Goal: Task Accomplishment & Management: Manage account settings

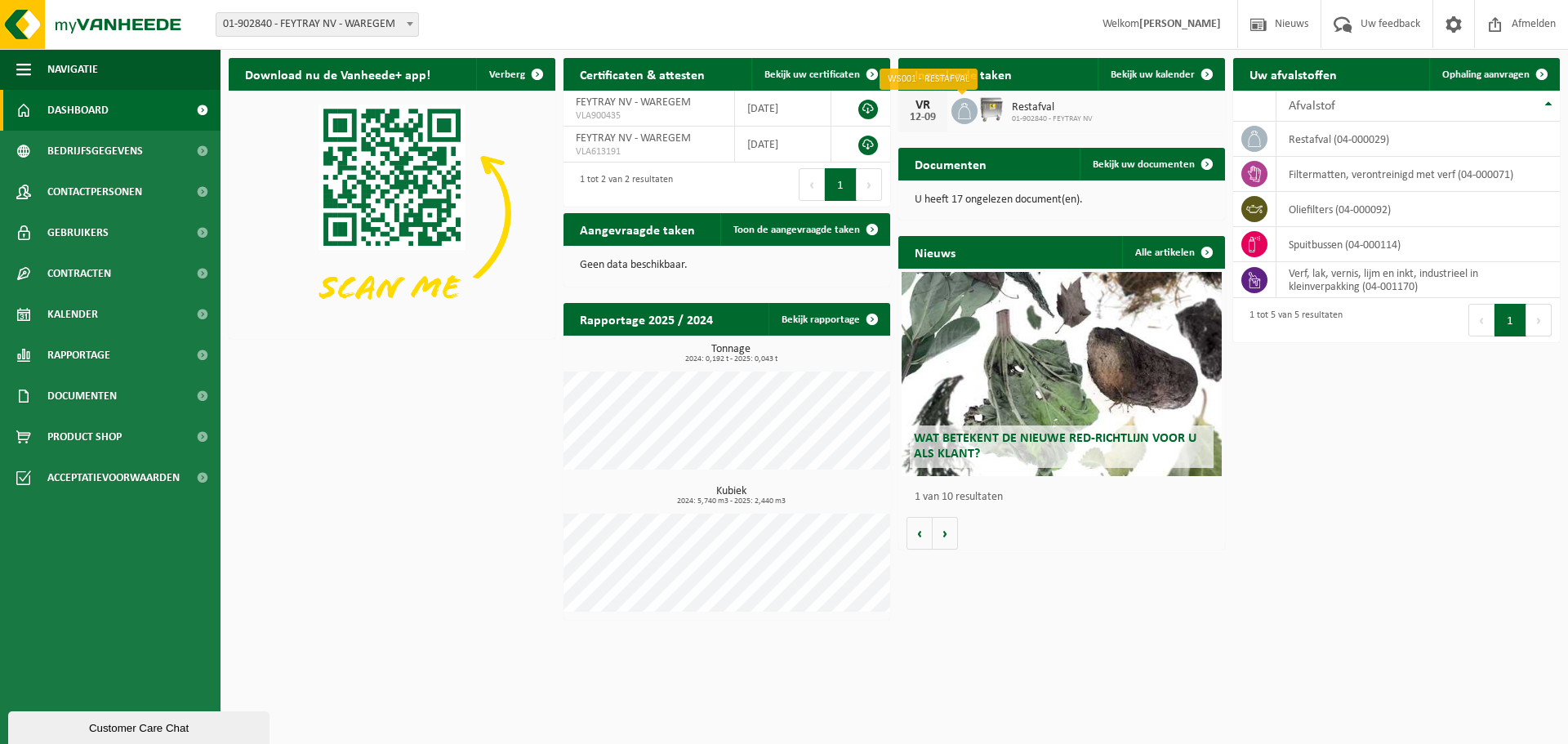
click at [966, 111] on icon at bounding box center [964, 112] width 17 height 17
click at [1177, 70] on span "Bekijk uw kalender" at bounding box center [1152, 74] width 84 height 10
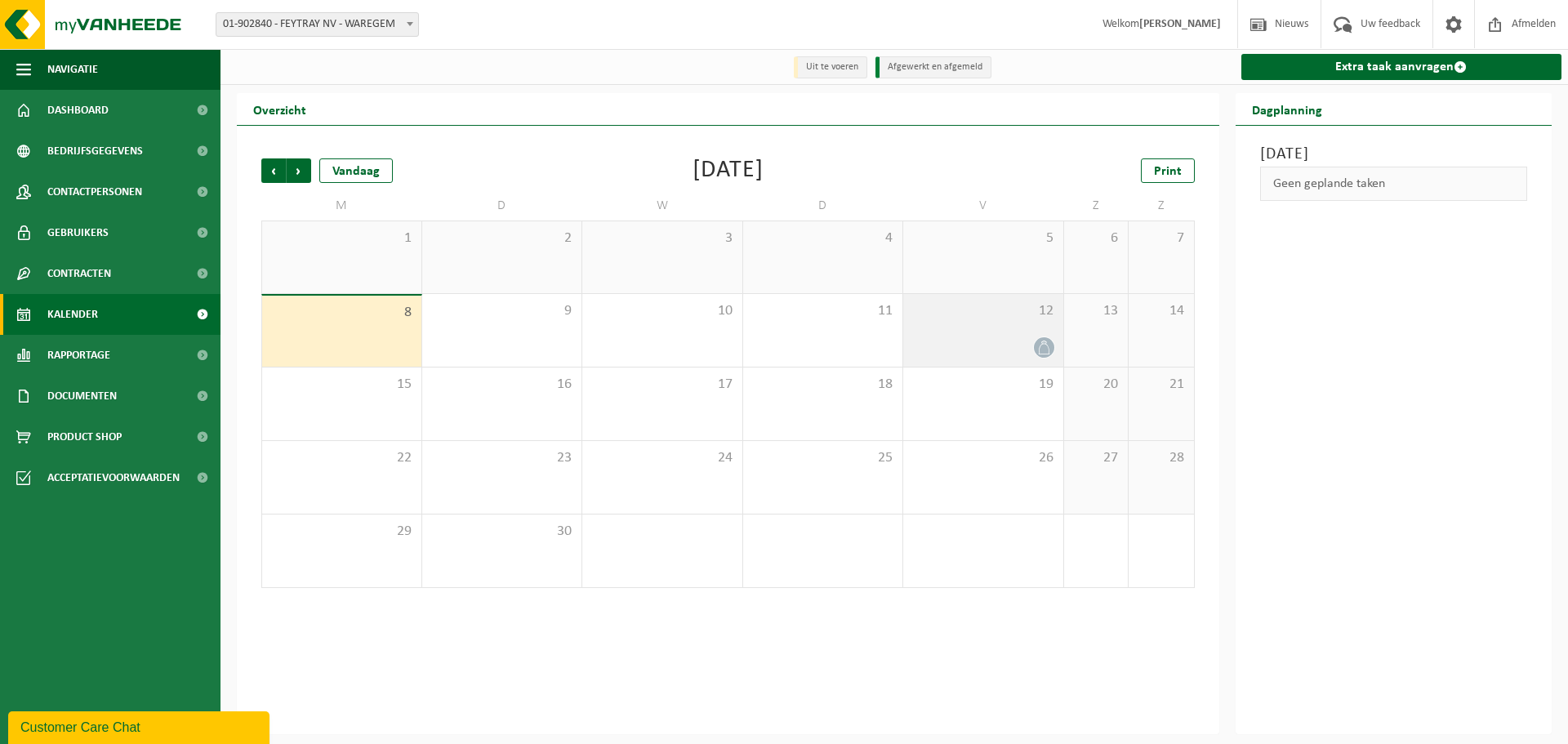
click at [1040, 345] on icon at bounding box center [1043, 347] width 14 height 14
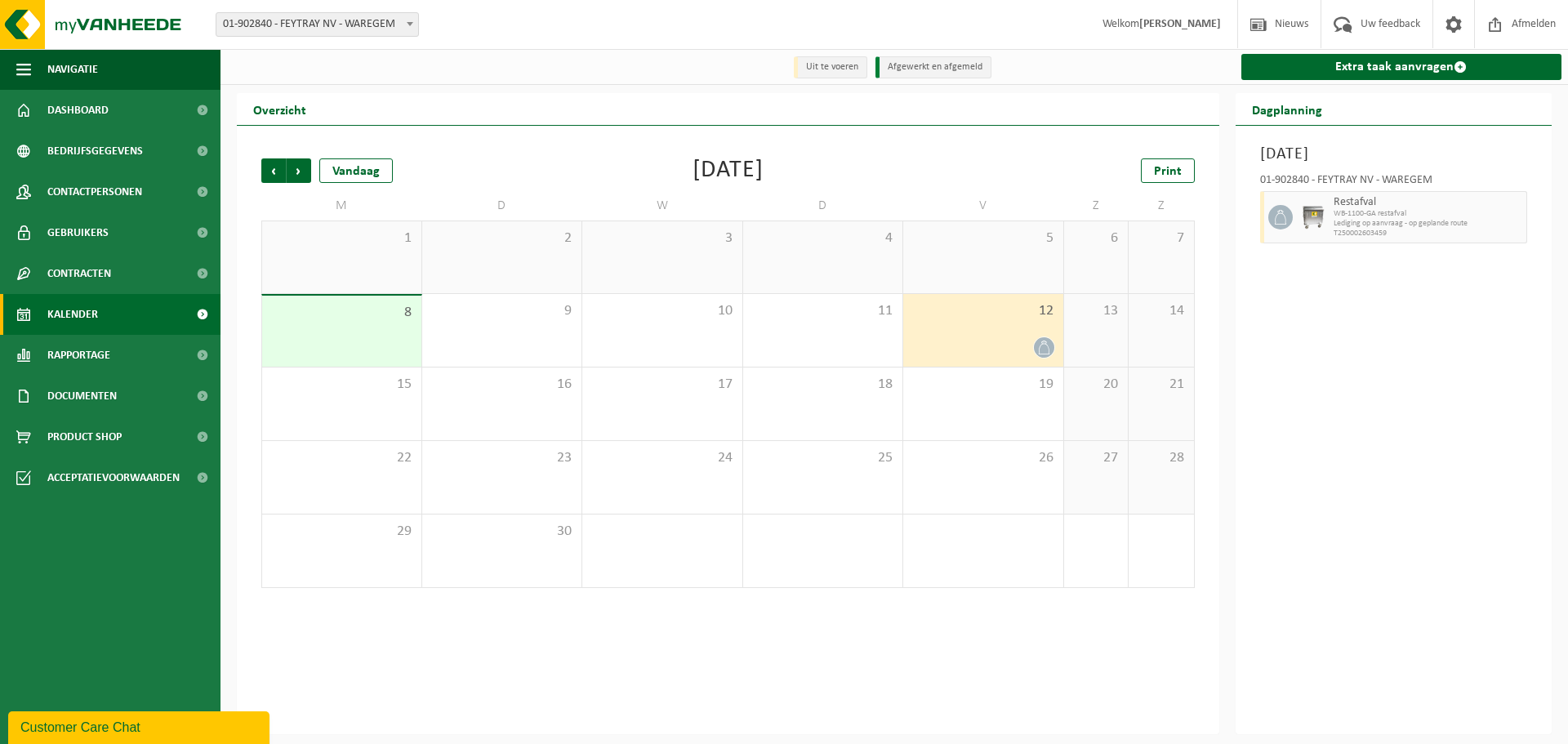
drag, startPoint x: 1040, startPoint y: 345, endPoint x: 1379, endPoint y: 213, distance: 363.8
click at [1384, 249] on div "Vrijdag 12 september 2025 01-902840 - FEYTRAY NV - WAREGEM Restafval WB-1100-GA…" at bounding box center [1394, 430] width 317 height 608
click at [1379, 211] on span "WB-1100-GA restafval" at bounding box center [1416, 214] width 166 height 10
click at [1514, 216] on span "button" at bounding box center [1515, 217] width 13 height 33
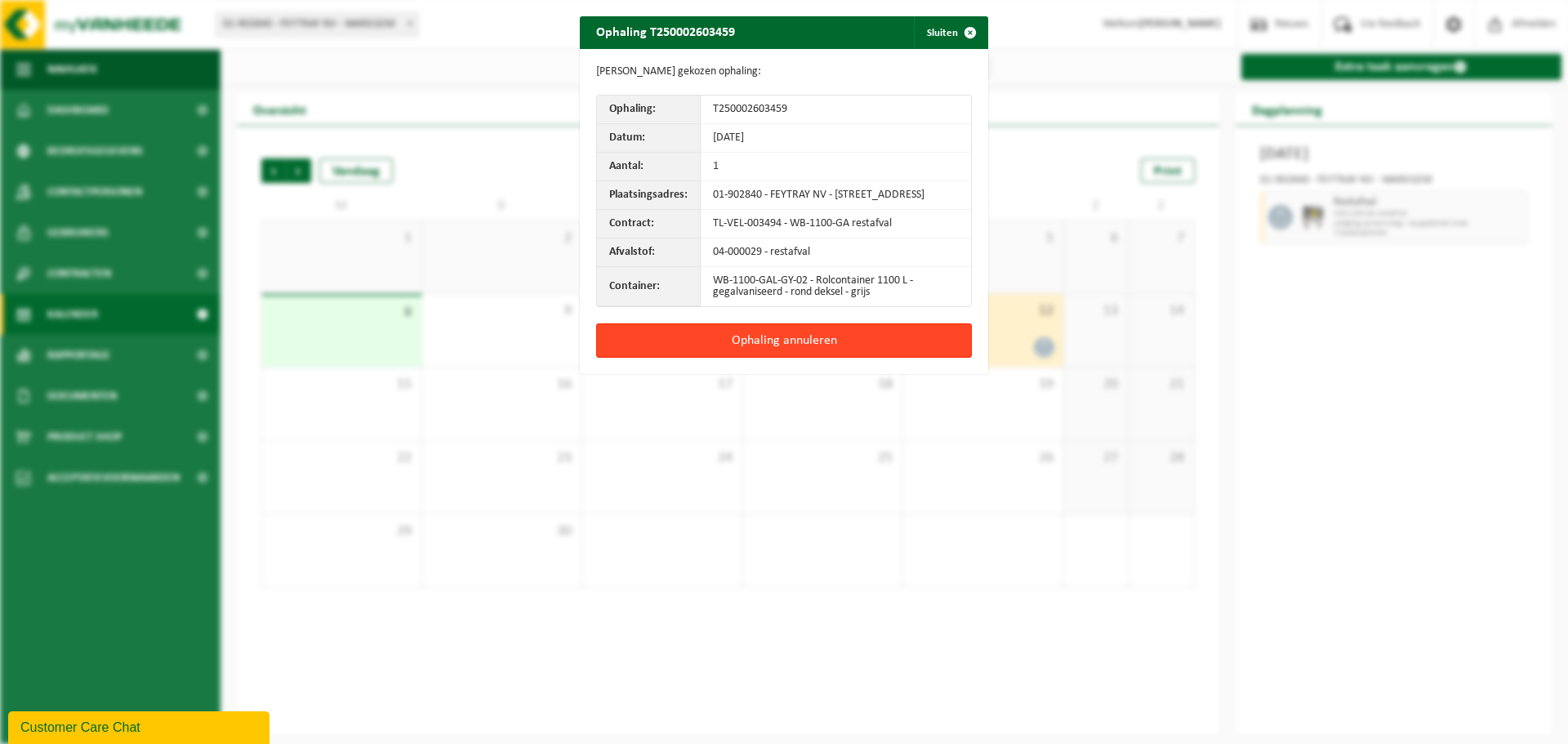
click at [766, 353] on button "Ophaling annuleren" at bounding box center [784, 340] width 376 height 34
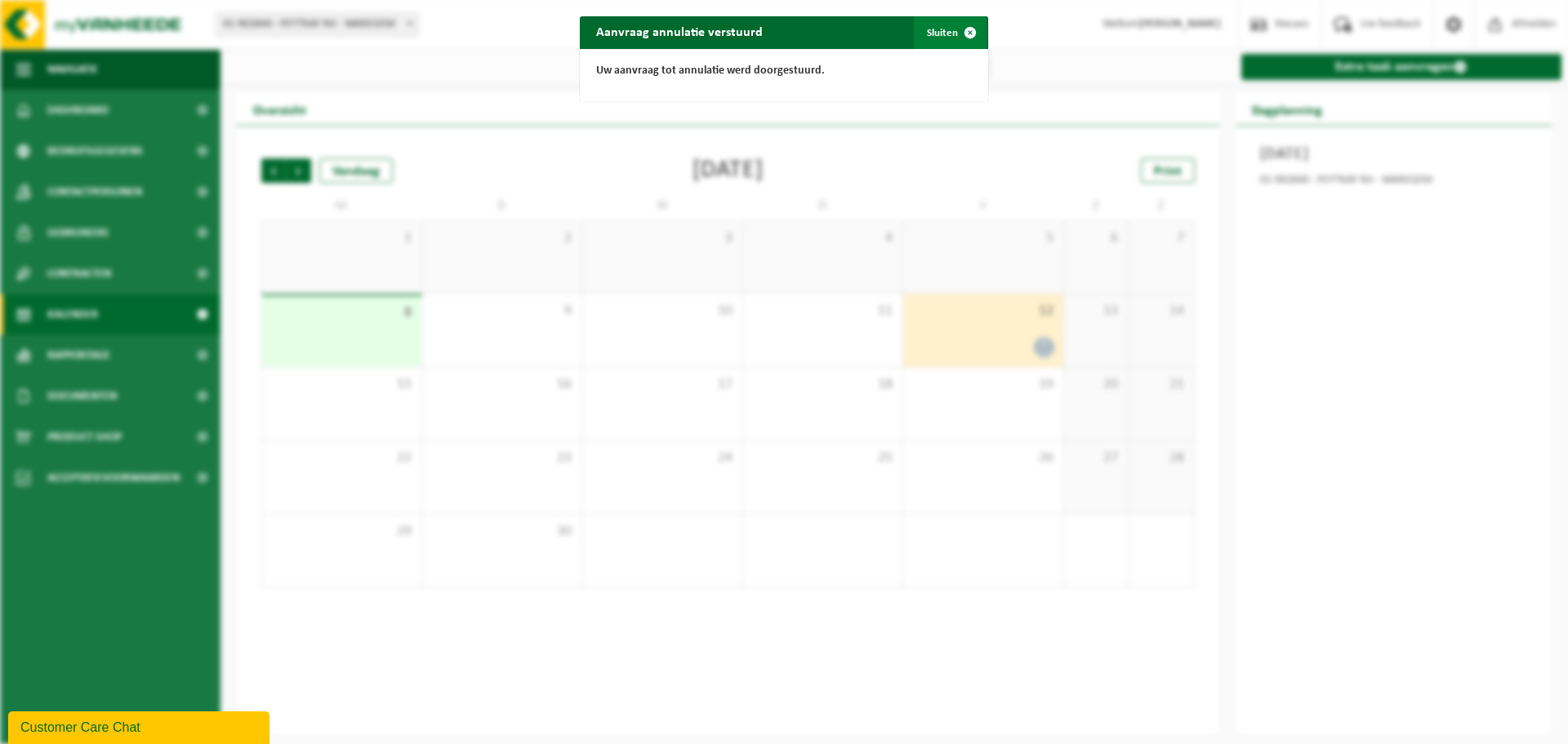
click at [937, 31] on button "Sluiten" at bounding box center [950, 33] width 73 height 33
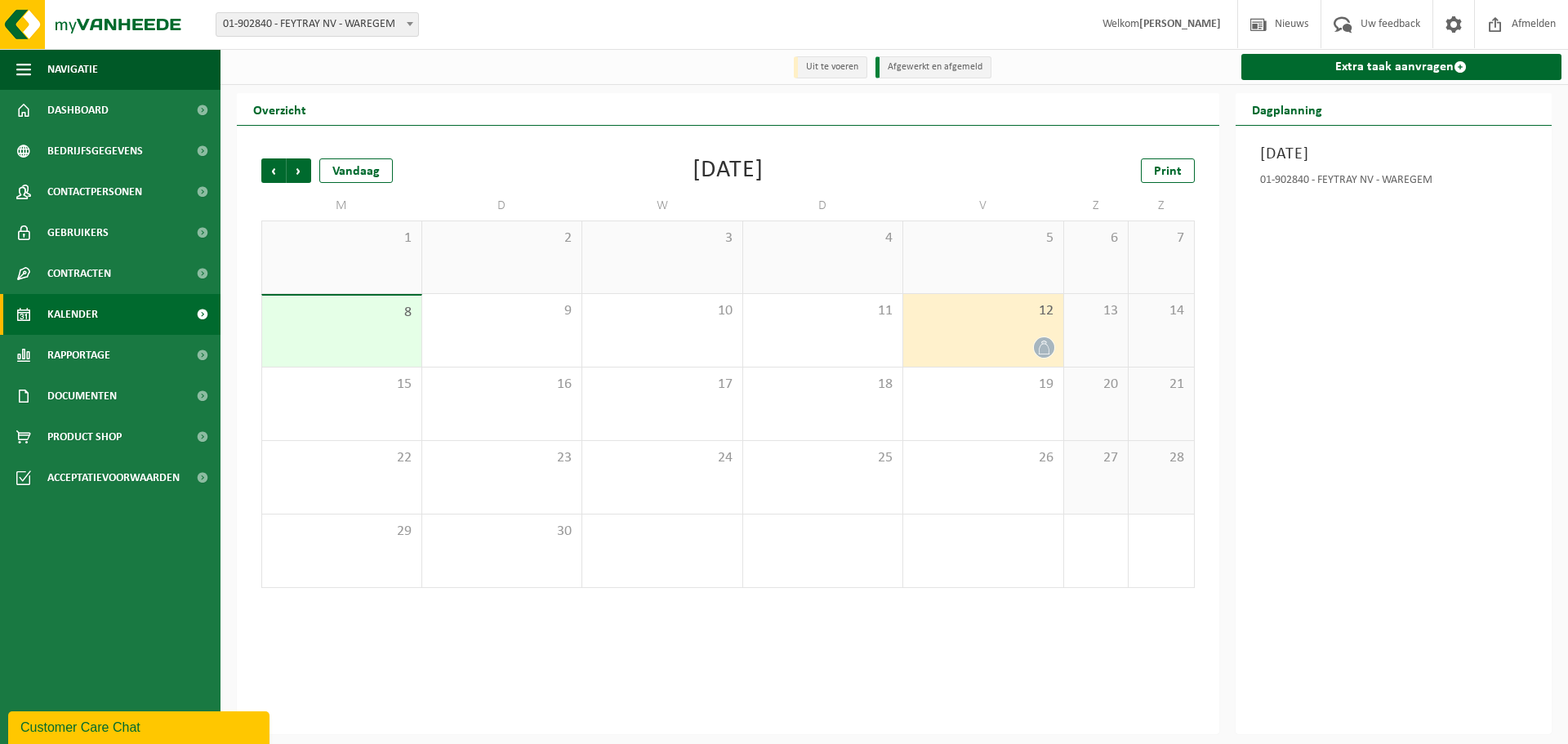
click at [1041, 346] on icon at bounding box center [1043, 347] width 10 height 14
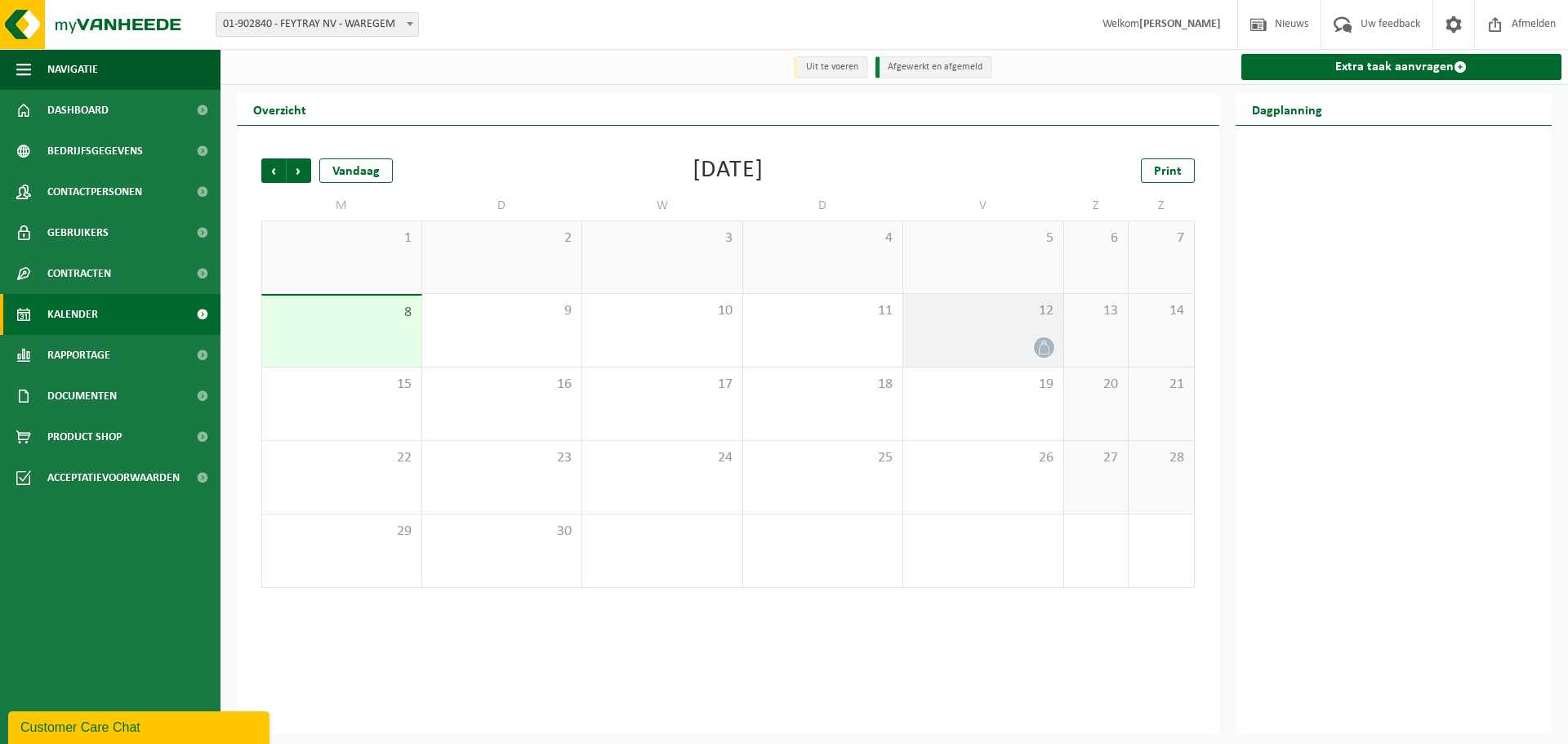
click at [1046, 345] on icon at bounding box center [1043, 347] width 10 height 14
click at [973, 331] on div "12" at bounding box center [983, 330] width 160 height 73
click at [996, 333] on div "12" at bounding box center [983, 330] width 160 height 73
click at [1042, 349] on icon at bounding box center [1043, 347] width 14 height 14
